Goal: Navigation & Orientation: Find specific page/section

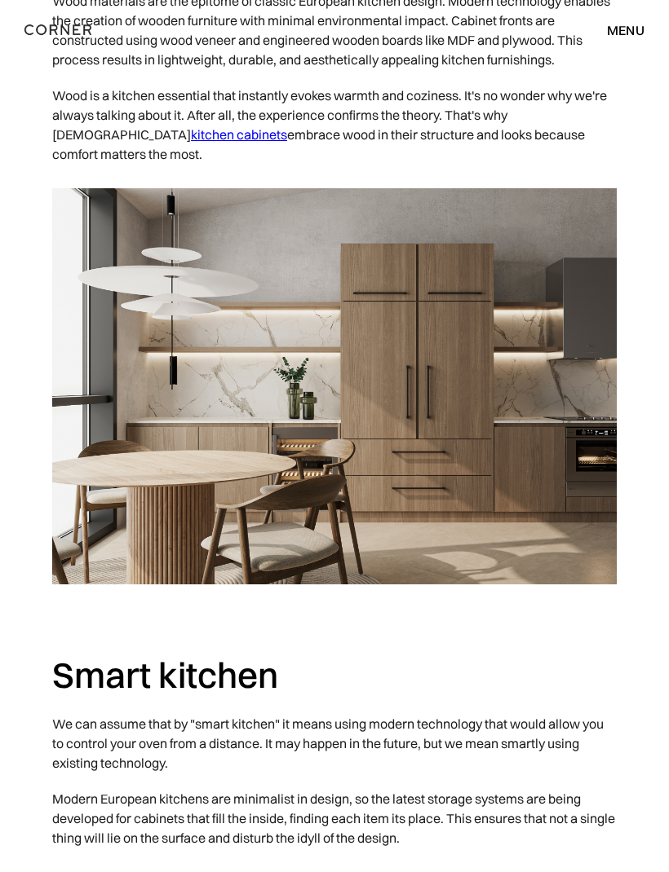
scroll to position [1442, 0]
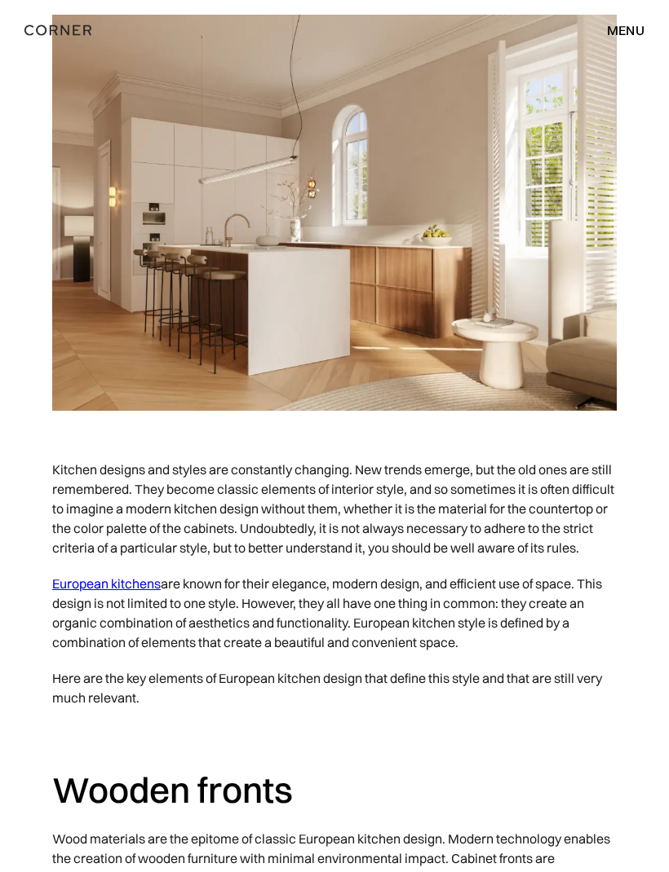
scroll to position [0, 0]
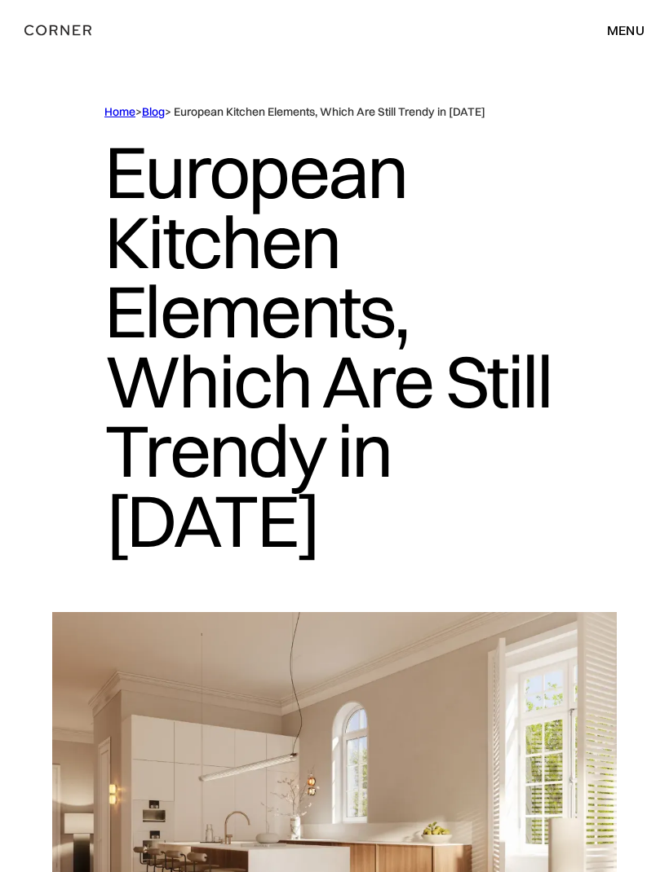
click at [629, 24] on div "menu" at bounding box center [626, 30] width 38 height 13
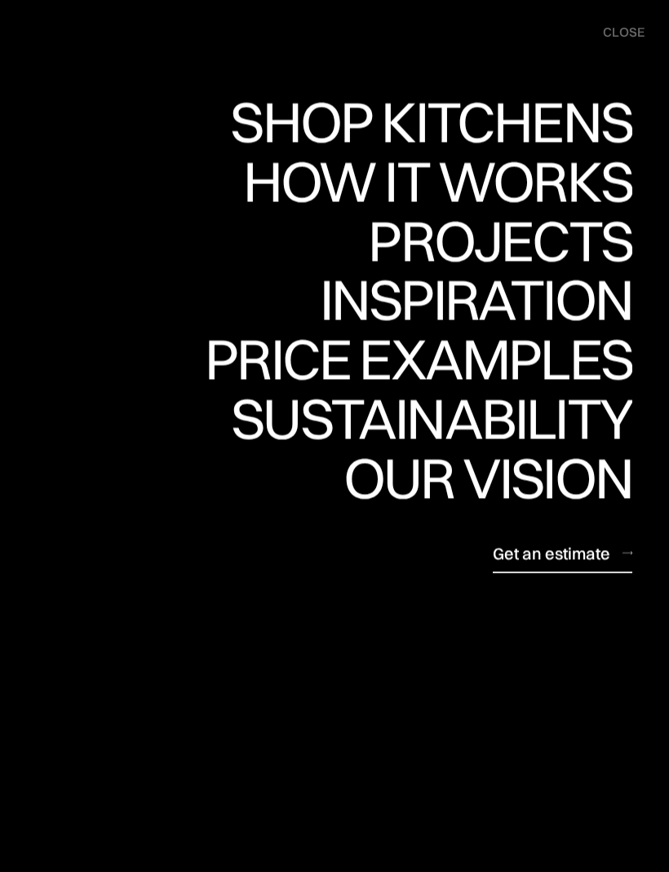
click at [561, 121] on div "Shop Kitchens" at bounding box center [431, 122] width 402 height 57
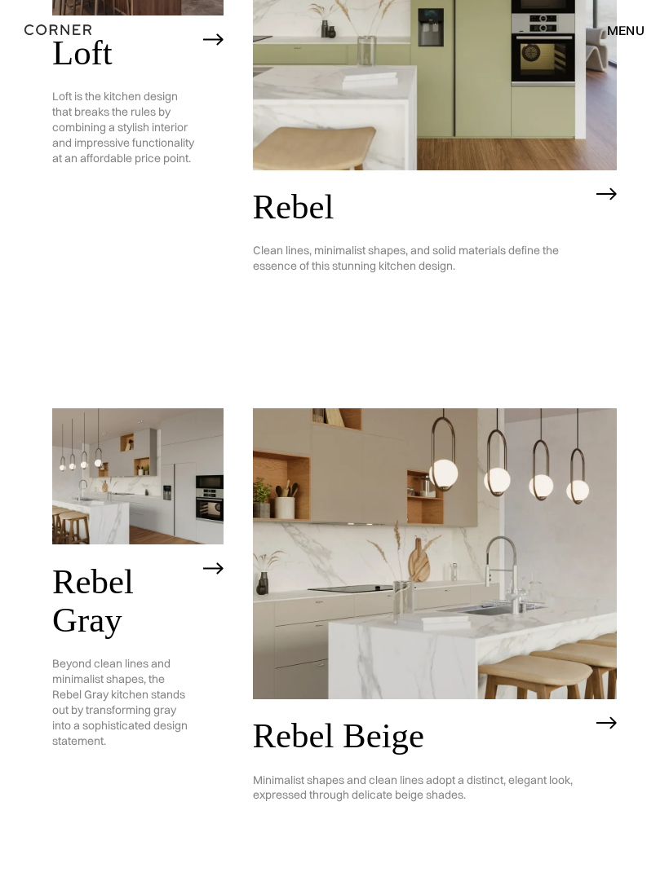
scroll to position [2498, 0]
click at [223, 563] on img at bounding box center [213, 569] width 20 height 13
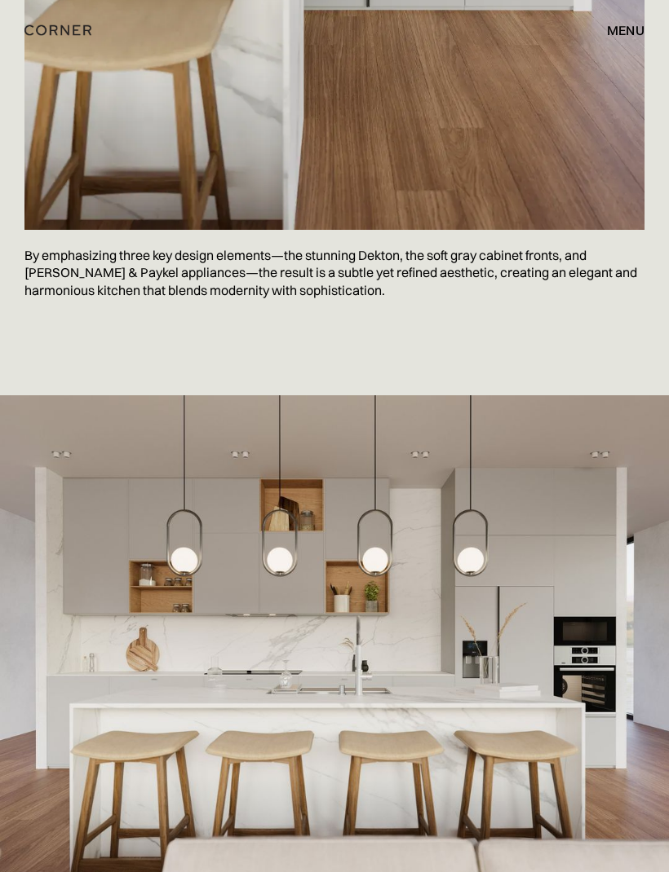
scroll to position [7894, 0]
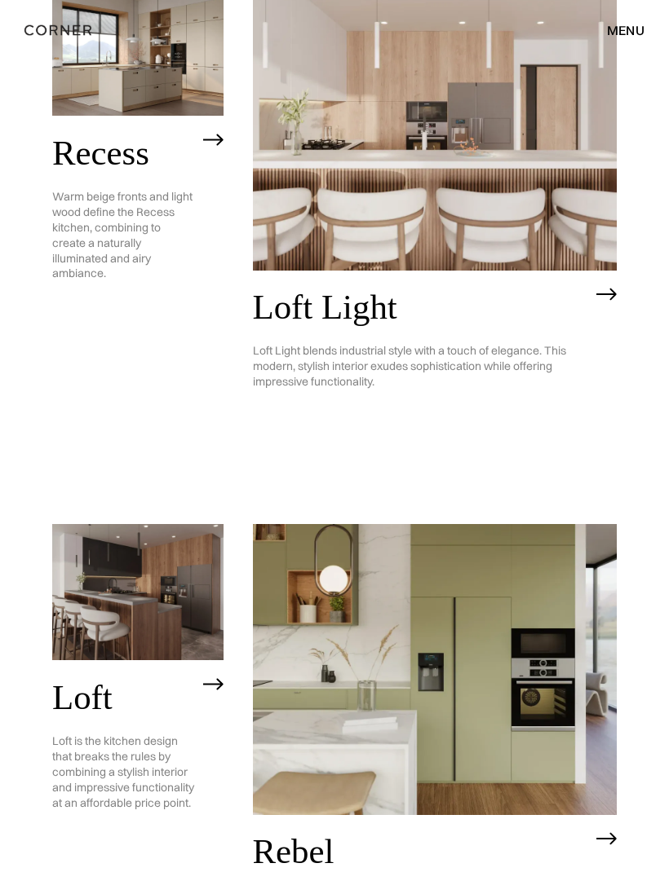
scroll to position [1852, 0]
